Goal: Transaction & Acquisition: Purchase product/service

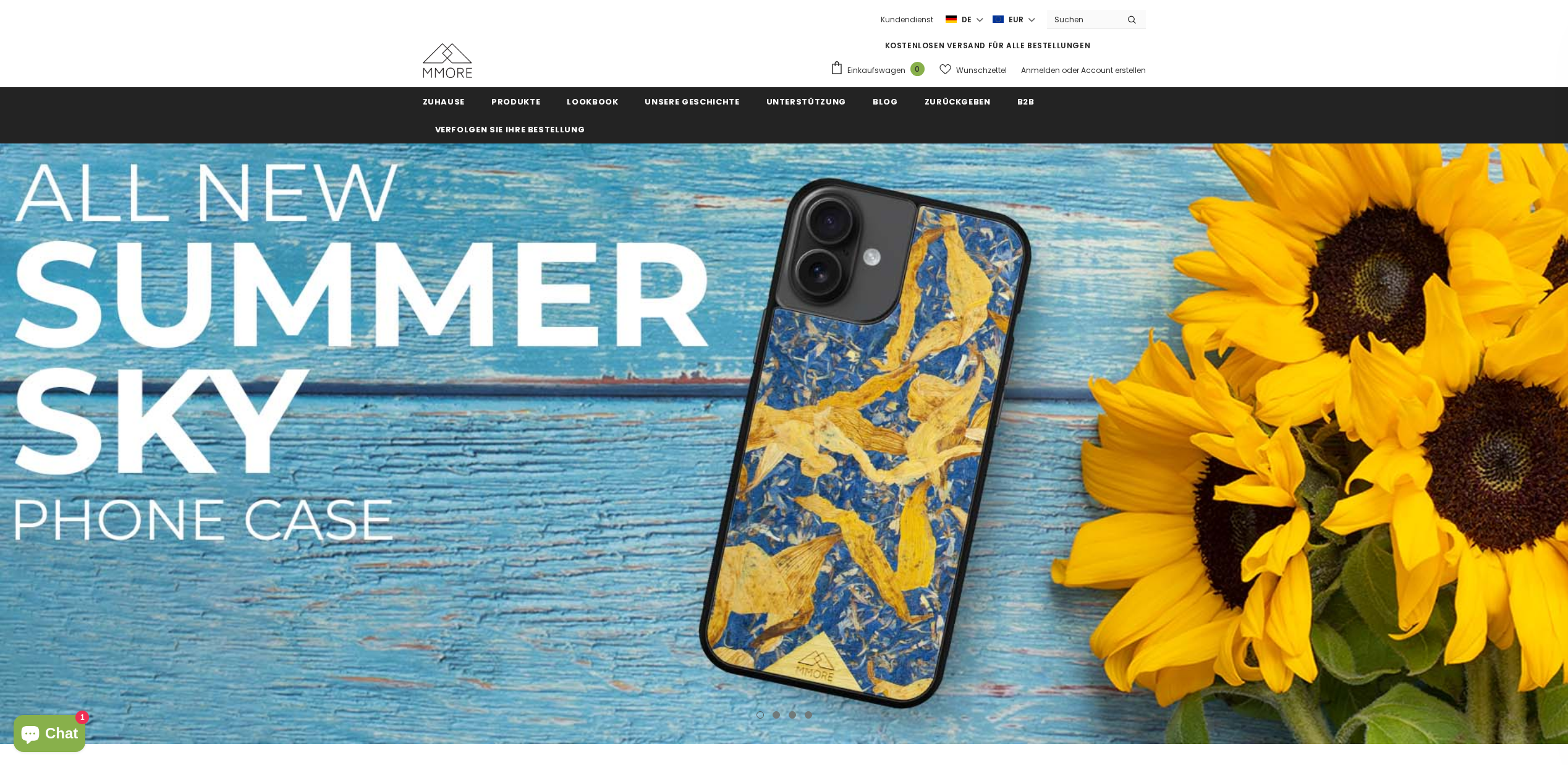
click at [1084, 20] on input "Search Site" at bounding box center [1082, 20] width 71 height 18
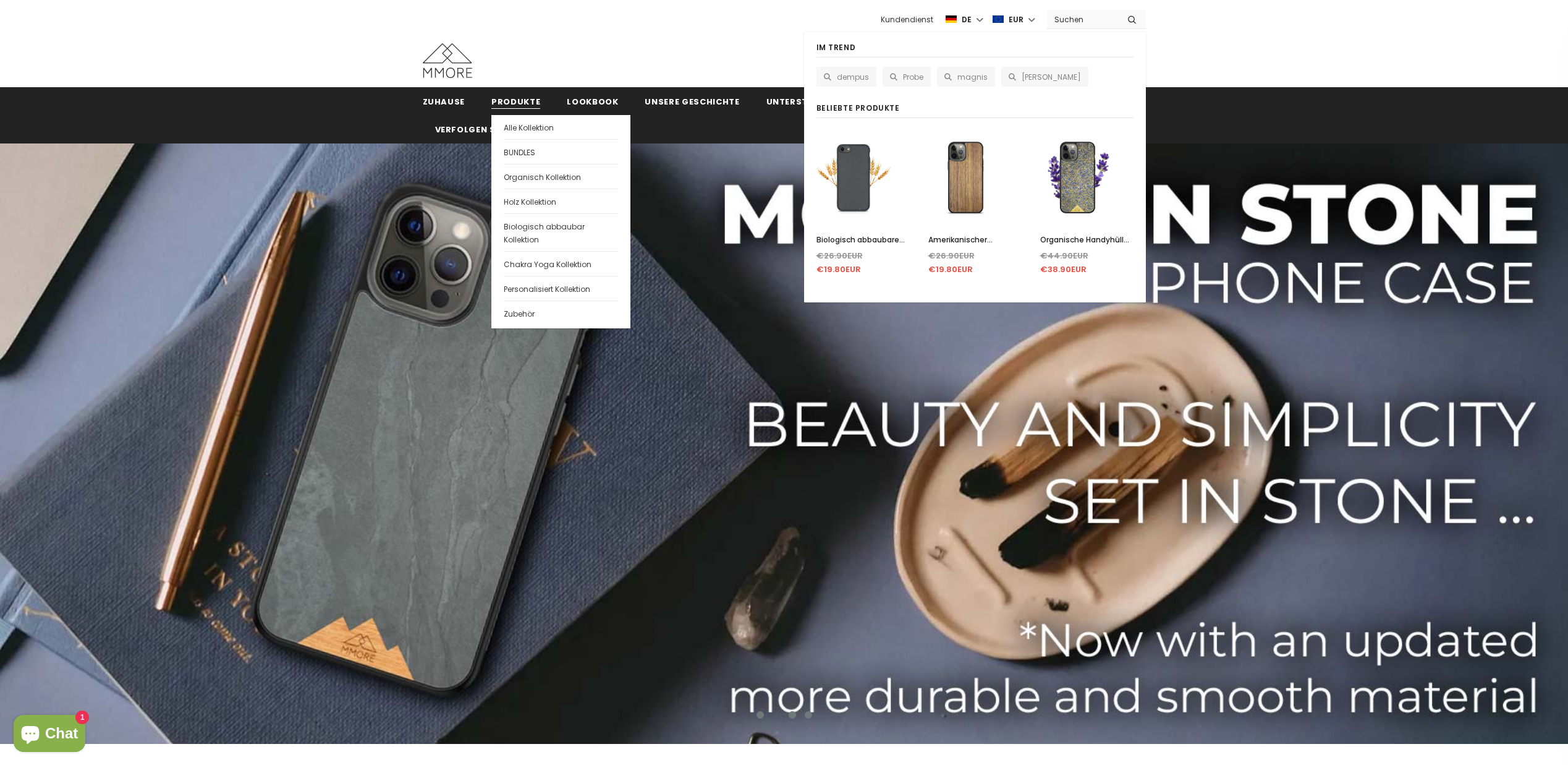
click at [509, 100] on span "Produkte" at bounding box center [515, 101] width 49 height 12
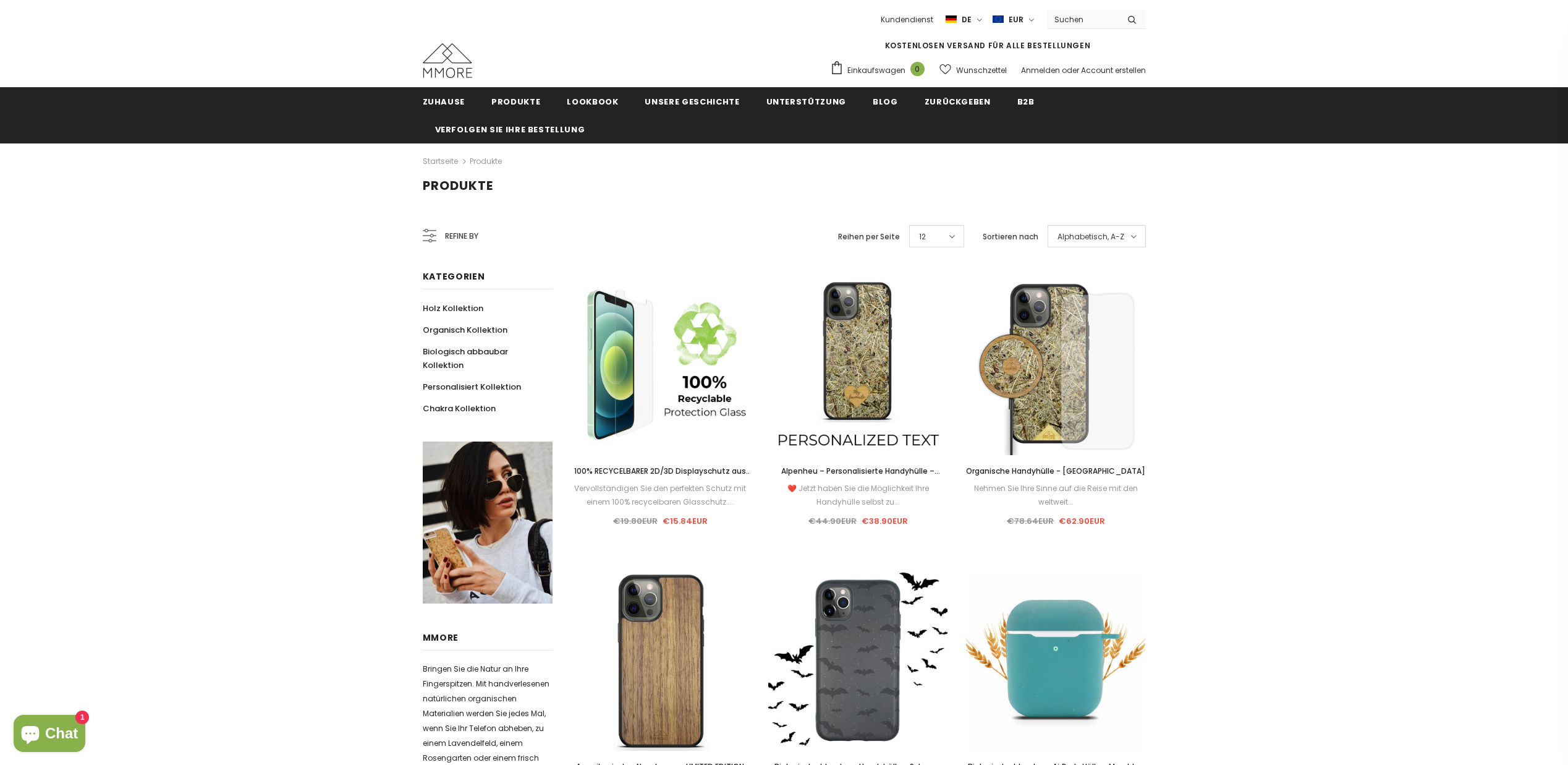
click at [1064, 16] on input "Search Site" at bounding box center [1082, 20] width 71 height 18
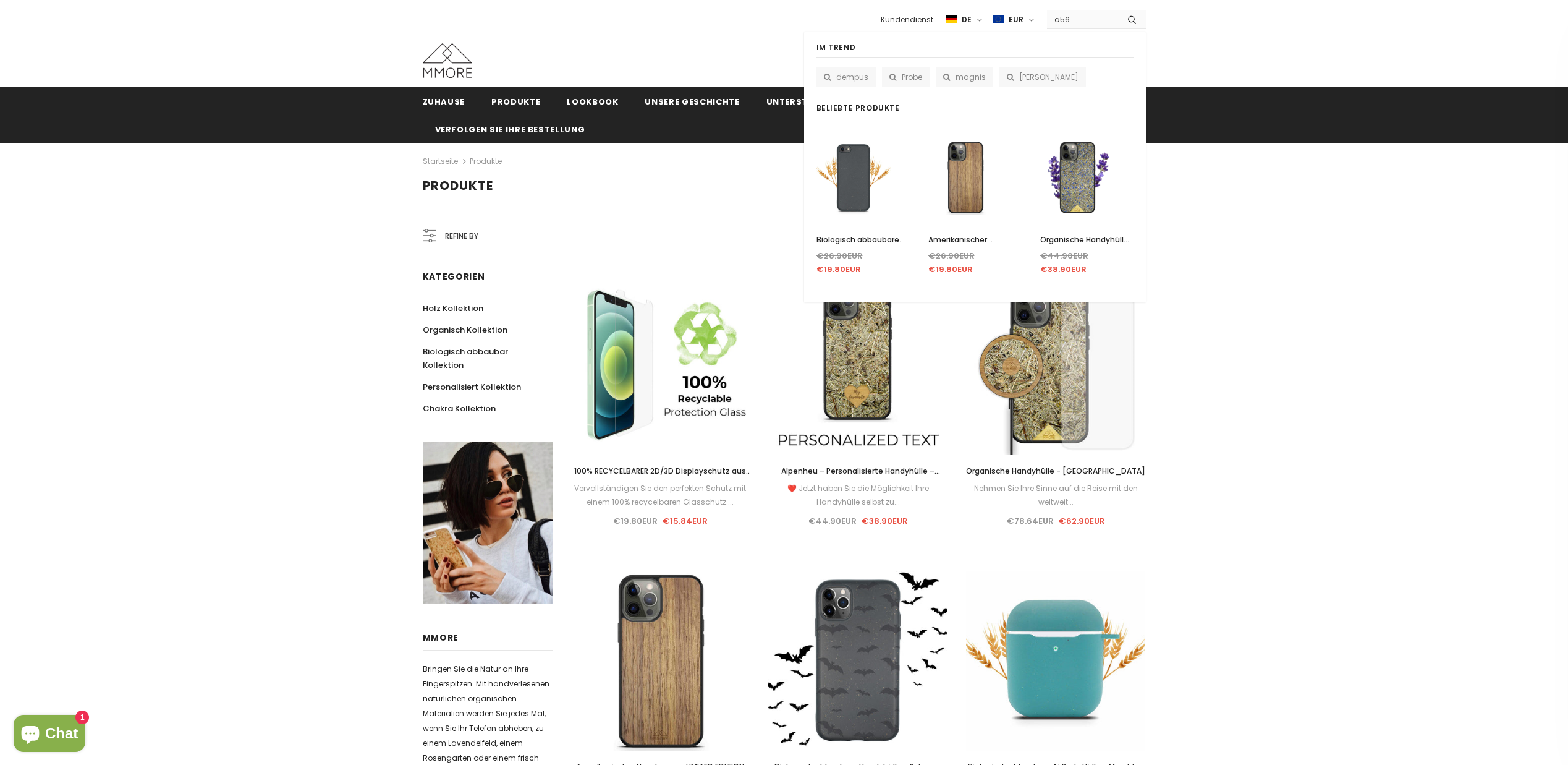
type input "a56"
click at [1118, 10] on button "submit" at bounding box center [1132, 19] width 28 height 18
